Goal: Information Seeking & Learning: Learn about a topic

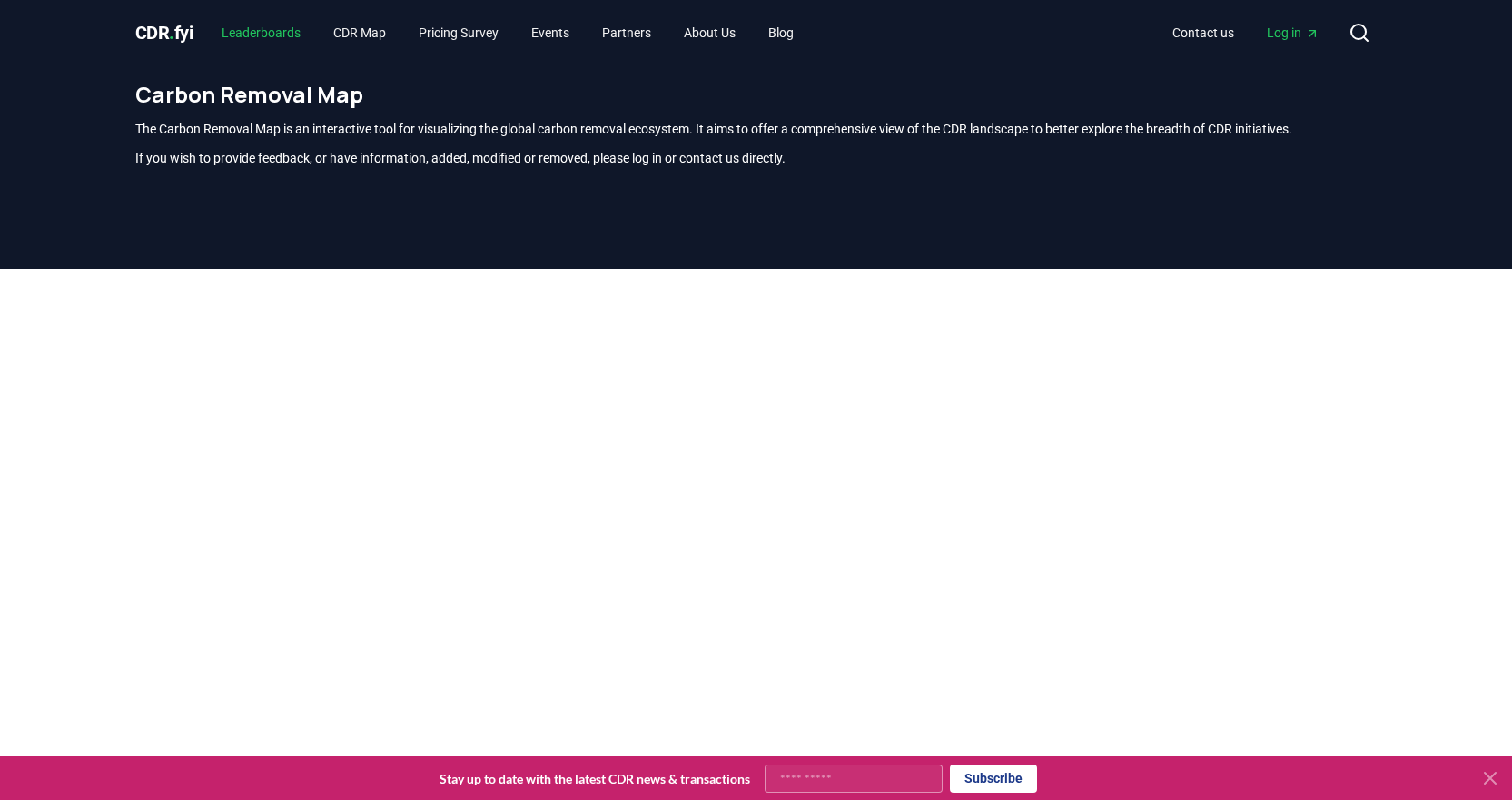
click at [264, 37] on link "Leaderboards" at bounding box center [261, 33] width 108 height 33
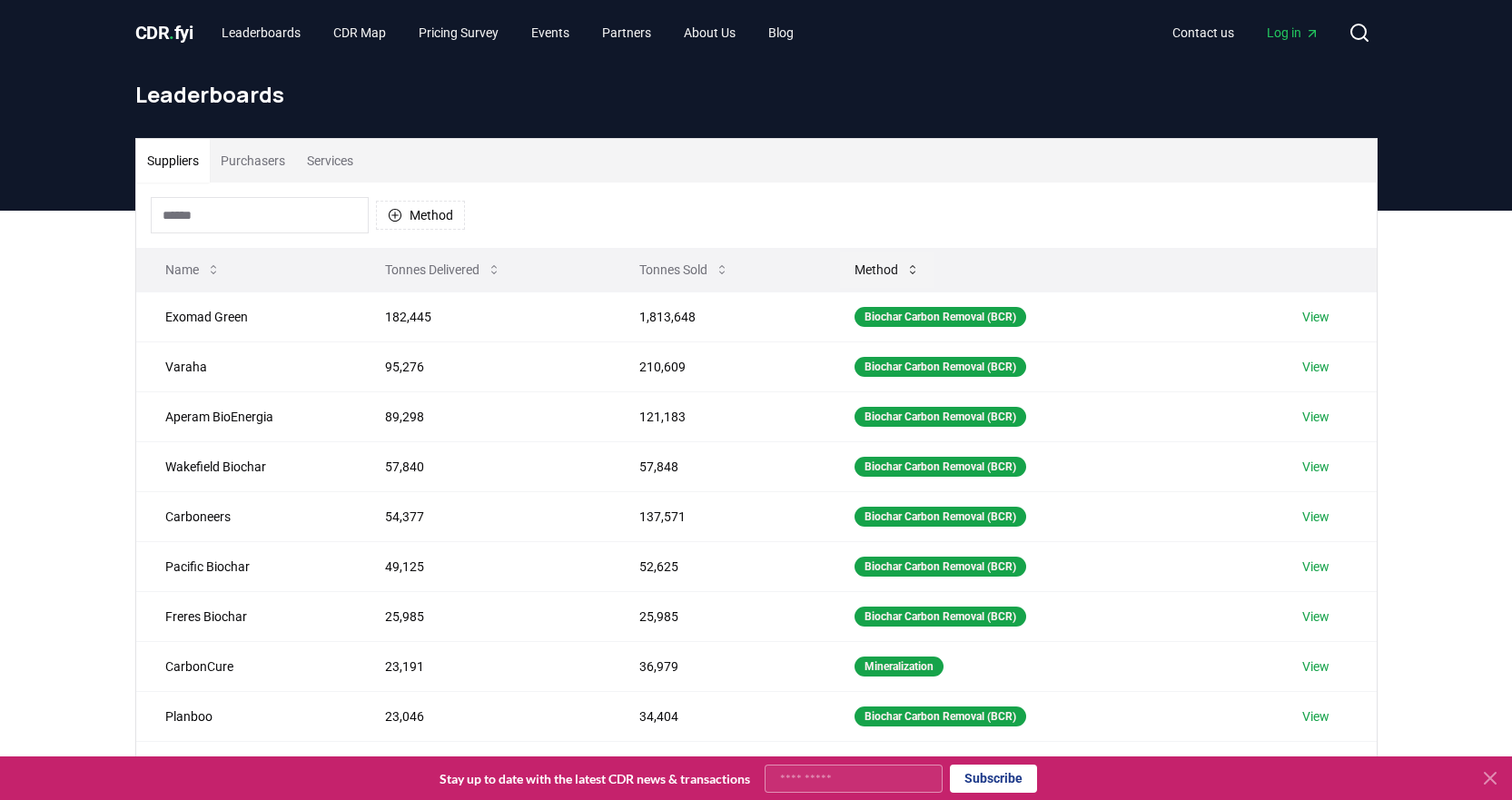
click at [877, 271] on button "Method" at bounding box center [887, 270] width 94 height 37
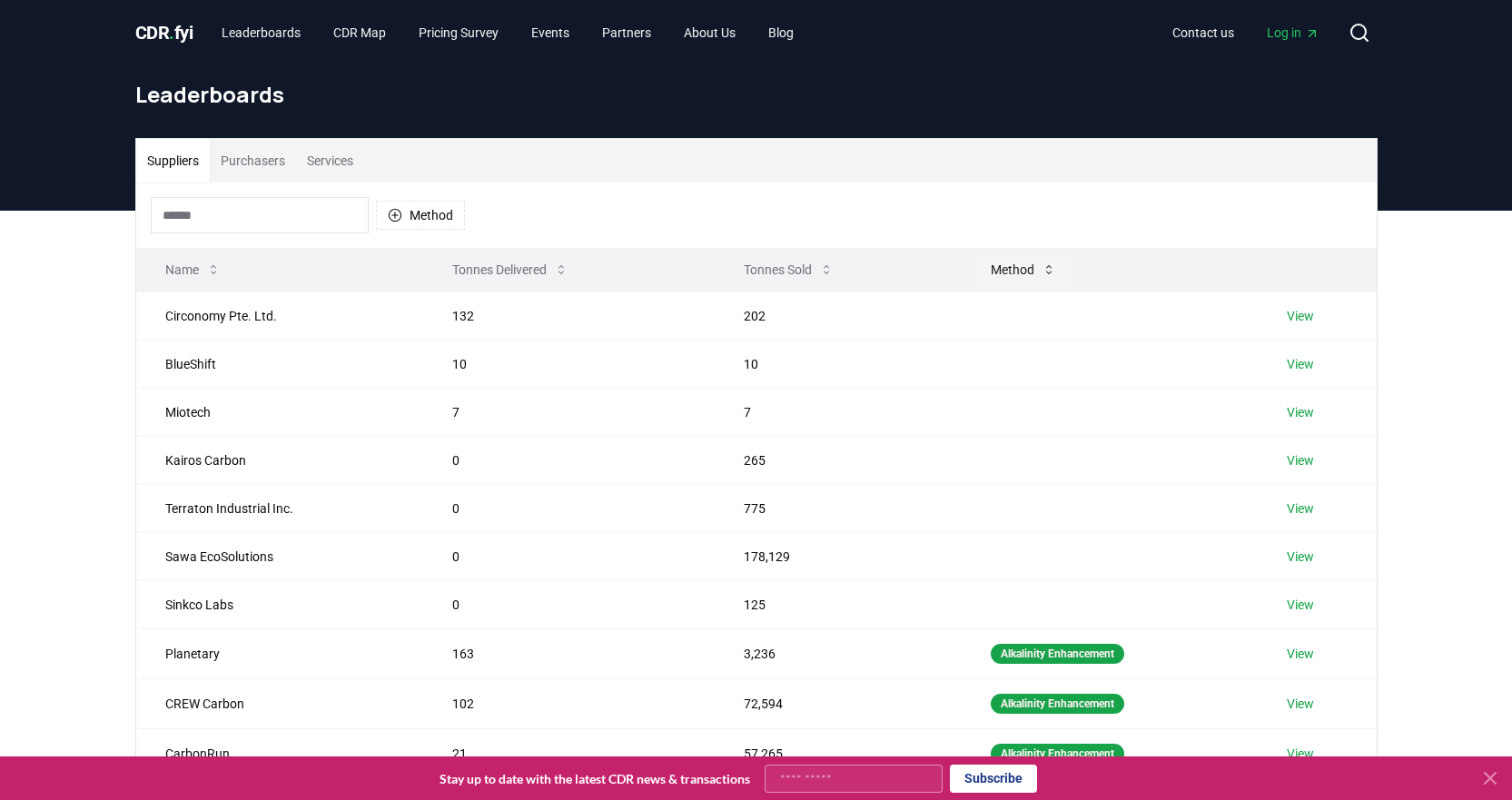
click at [1015, 262] on button "Method" at bounding box center [1023, 270] width 94 height 37
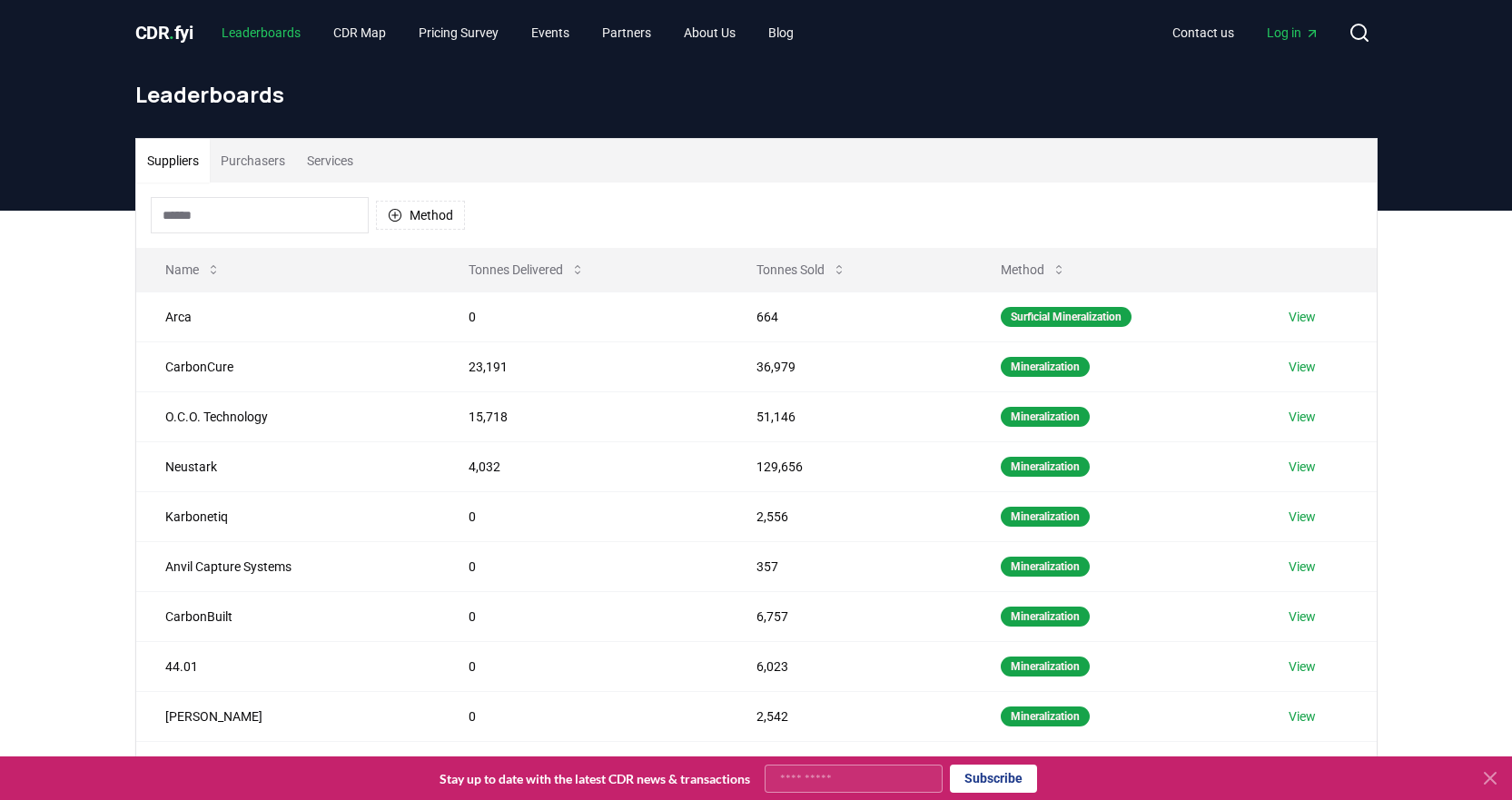
click at [264, 33] on link "Leaderboards" at bounding box center [261, 33] width 108 height 33
click at [163, 38] on span "CDR . fyi" at bounding box center [164, 33] width 58 height 22
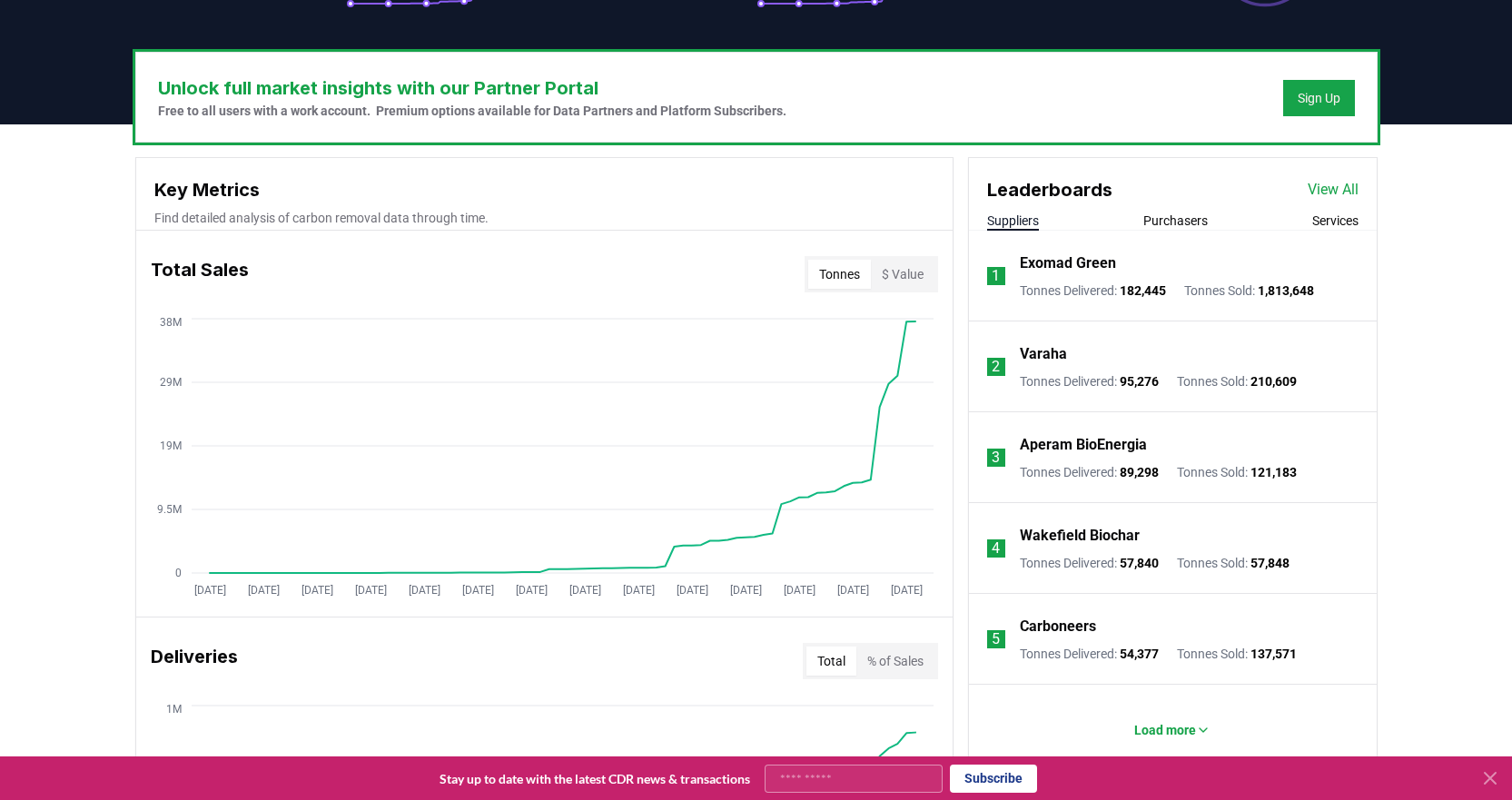
scroll to position [510, 0]
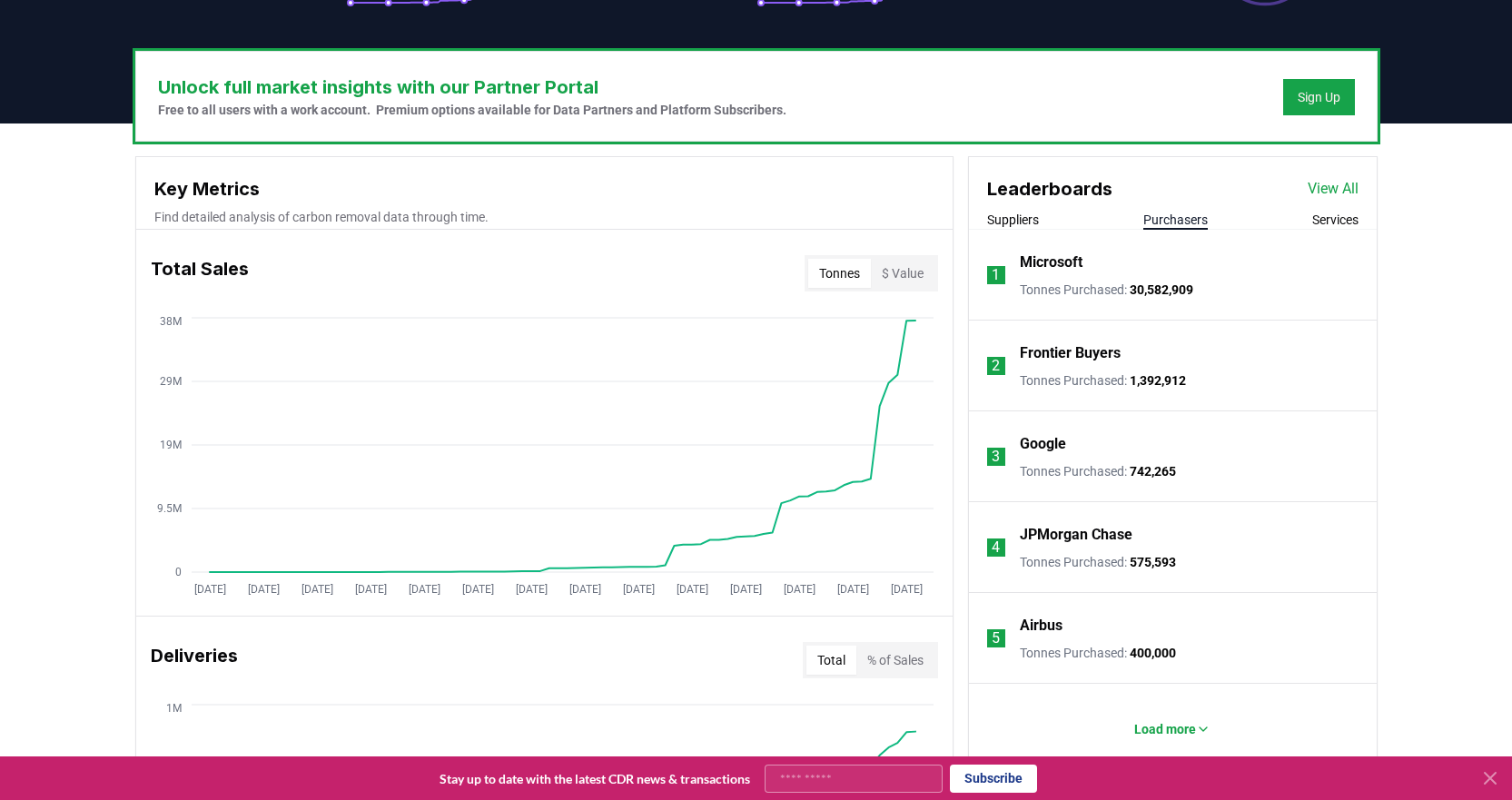
click at [1155, 228] on button "Purchasers" at bounding box center [1176, 220] width 64 height 18
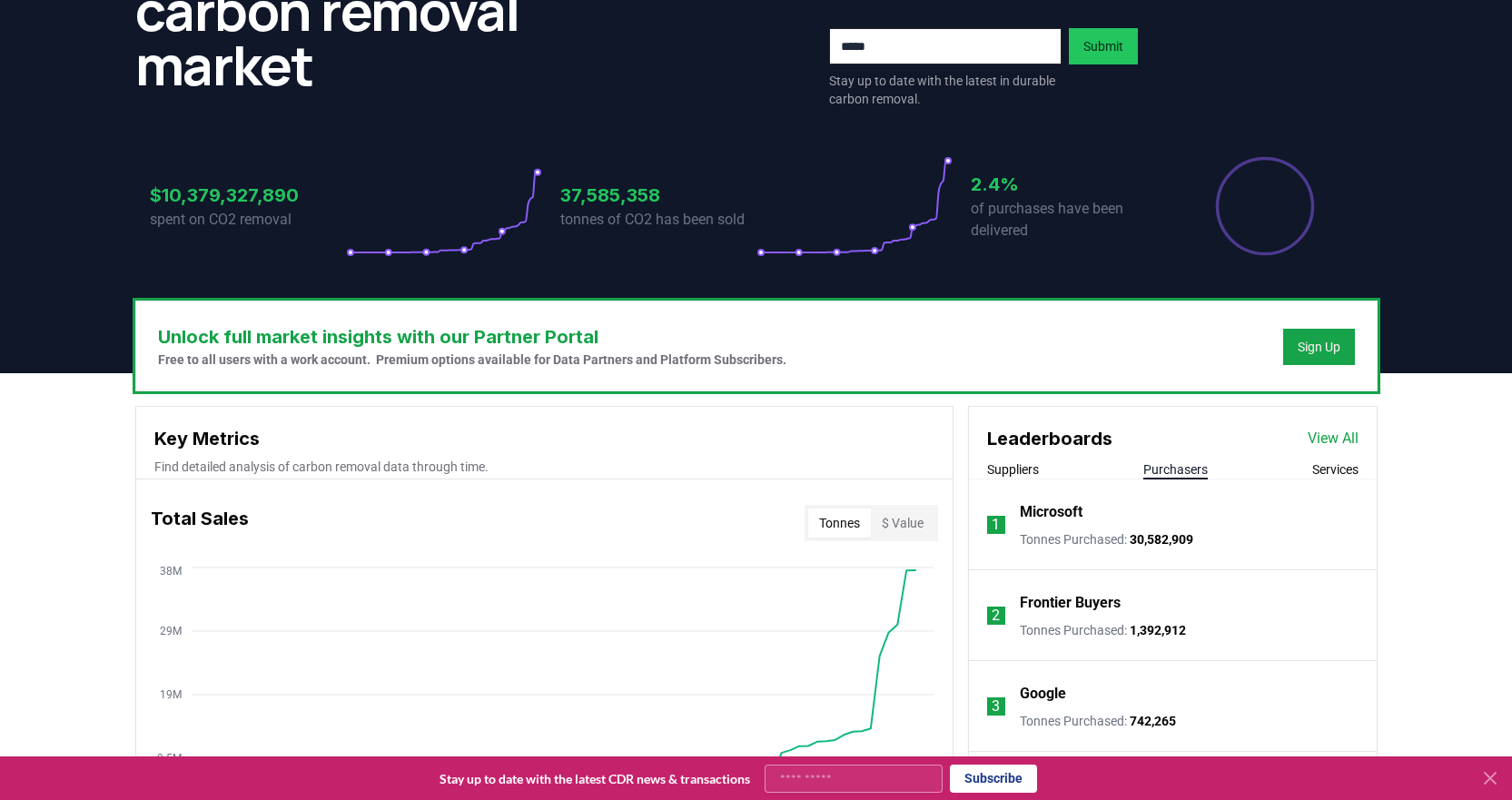
scroll to position [260, 0]
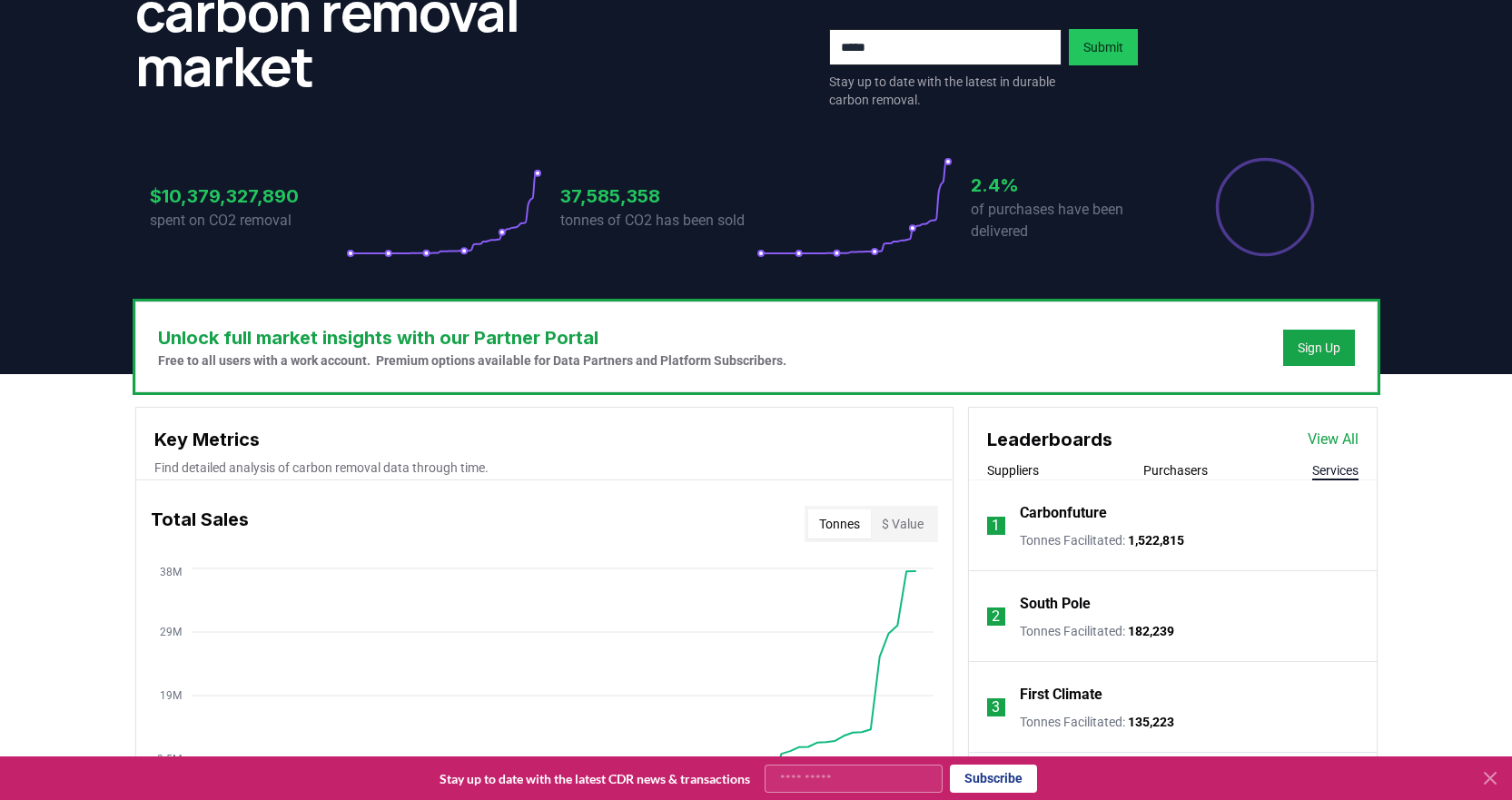
click at [1335, 471] on button "Services" at bounding box center [1335, 470] width 47 height 18
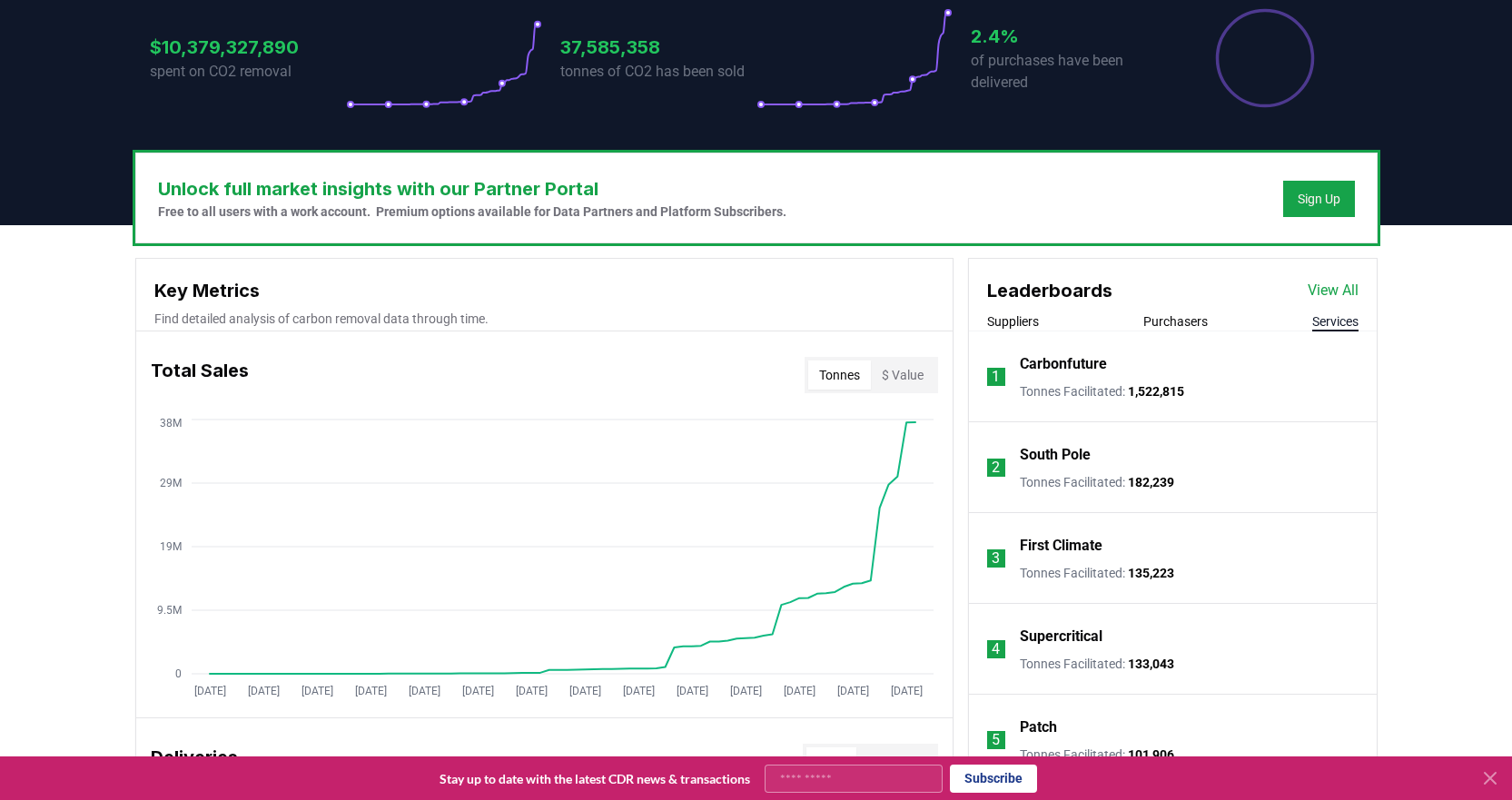
scroll to position [409, 0]
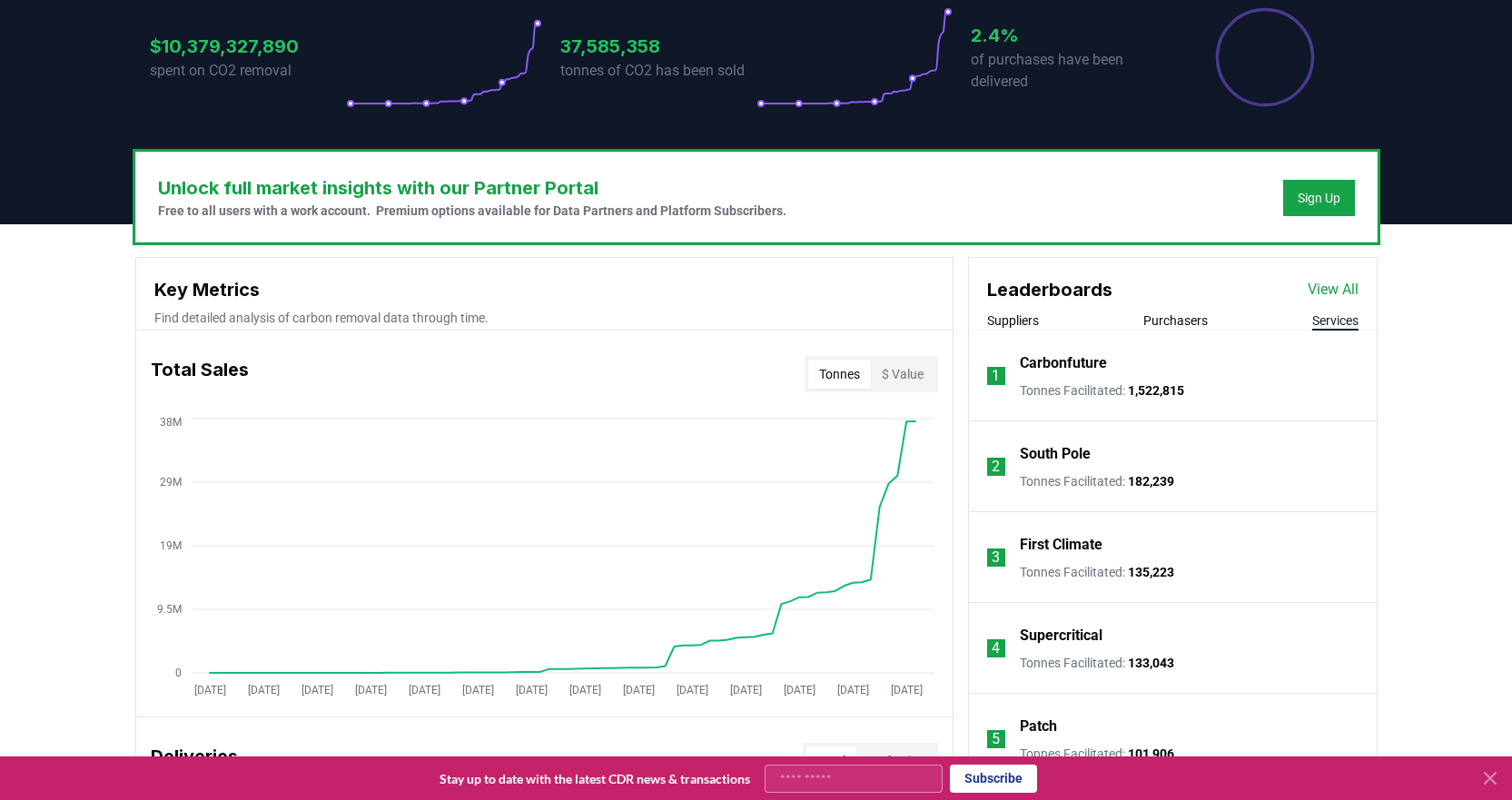
click at [1325, 294] on link "View All" at bounding box center [1333, 289] width 51 height 22
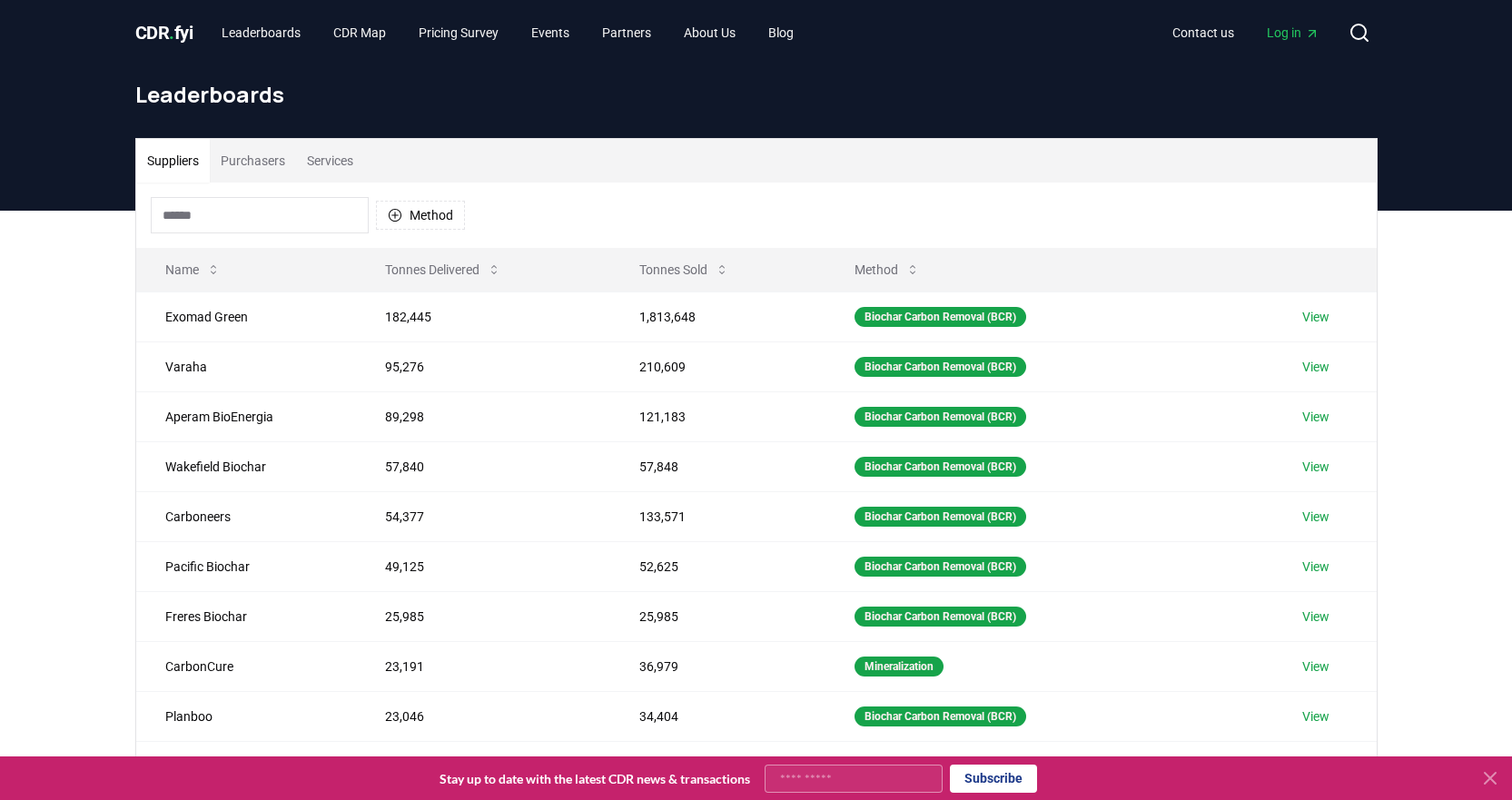
click at [1295, 37] on span "Log in" at bounding box center [1293, 33] width 53 height 18
